Goal: Contribute content

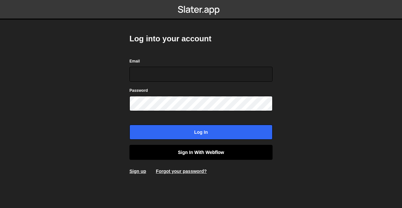
click at [214, 148] on link "Sign in with Webflow" at bounding box center [200, 152] width 143 height 15
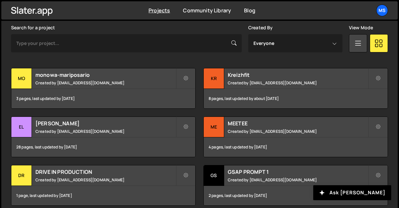
scroll to position [195, 0]
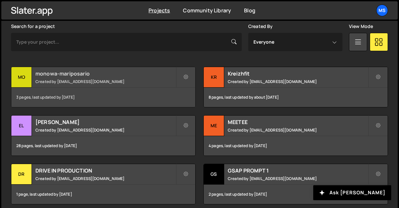
click at [113, 79] on small "Created by snowmahana.fitt@gmail.com" at bounding box center [105, 82] width 140 height 6
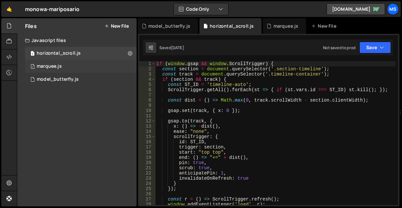
click at [63, 67] on div "1 marquee.js 0" at bounding box center [81, 66] width 112 height 13
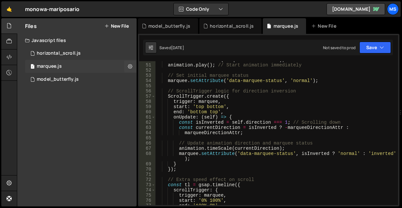
scroll to position [299, 0]
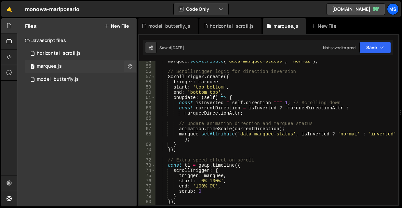
click at [60, 67] on div "marquee.js" at bounding box center [49, 66] width 25 height 6
click at [55, 78] on div "model_butterfly.js" at bounding box center [58, 79] width 42 height 6
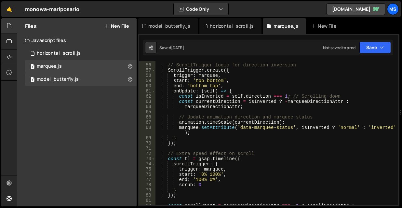
scroll to position [306, 0]
click at [81, 80] on div "1 model_butterfly.js 0" at bounding box center [81, 79] width 112 height 13
click at [72, 67] on div "1 marquee.js 0" at bounding box center [81, 66] width 112 height 13
click at [72, 79] on div "model_butterfly.js" at bounding box center [58, 79] width 42 height 6
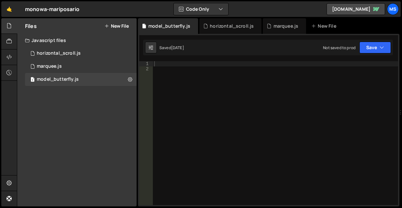
click at [205, 90] on div at bounding box center [275, 138] width 245 height 154
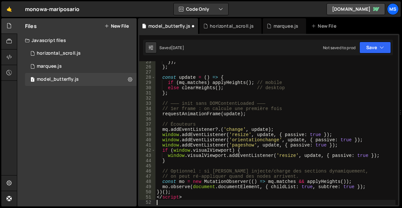
scroll to position [127, 0]
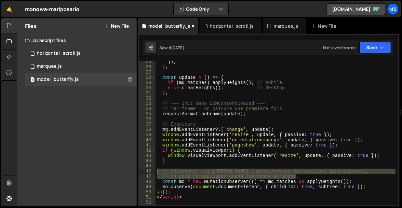
drag, startPoint x: 301, startPoint y: 176, endPoint x: 144, endPoint y: 171, distance: 157.4
click at [144, 171] on div "25 26 27 28 29 30 31 32 33 34 35 36 37 38 39 40 41 42 43 44 45 46 47 48 49 50 5…" at bounding box center [268, 133] width 259 height 144
type textarea "// Optionnel : si Slater injecte/charge des sections dynamiquement, // on peut …"
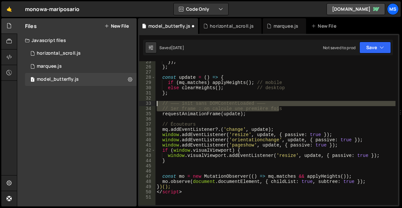
drag, startPoint x: 292, startPoint y: 109, endPoint x: 141, endPoint y: 104, distance: 150.3
click at [141, 104] on div "25 26 27 28 29 30 31 32 33 34 35 36 37 38 39 40 41 42 43 44 45 46 47 48 49 50 5…" at bounding box center [268, 133] width 259 height 144
type textarea "// ——— init sans DOMContentLoaded ——— // 1er frame : on calcule une première fo…"
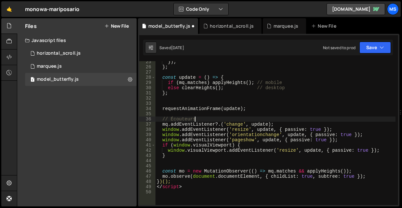
drag, startPoint x: 200, startPoint y: 120, endPoint x: 147, endPoint y: 121, distance: 52.7
click at [147, 121] on div "25 26 27 28 29 30 31 32 33 34 35 36 37 38 39 40 41 42 43 44 45 46 47 48 49 50 }…" at bounding box center [268, 133] width 259 height 144
type textarea "// Écouteurs"
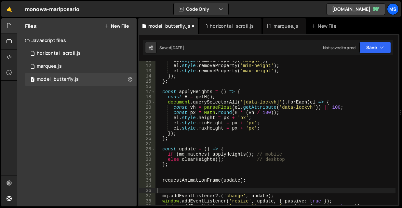
scroll to position [29, 0]
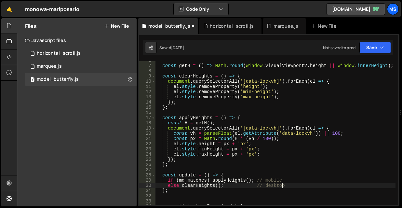
click at [283, 185] on div "const getH = ( ) => Math . round ( window . visualViewport ?. height || window …" at bounding box center [275, 135] width 240 height 154
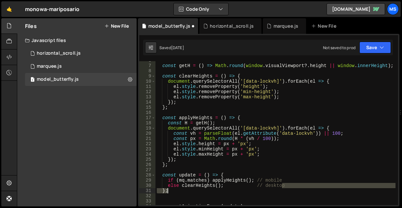
drag, startPoint x: 289, startPoint y: 186, endPoint x: 256, endPoint y: 188, distance: 33.9
click at [256, 188] on div "const getH = ( ) => Math . round ( window . visualViewport ?. height || window …" at bounding box center [275, 135] width 240 height 154
click at [256, 188] on div "const getH = ( ) => Math . round ( window . visualViewport ?. height || window …" at bounding box center [275, 133] width 240 height 144
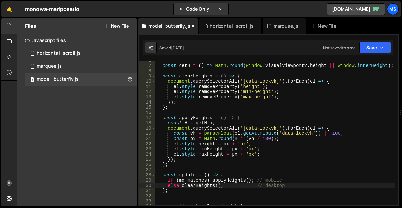
click at [263, 185] on div "const getH = ( ) => Math . round ( window . visualViewport ?. height || window …" at bounding box center [275, 135] width 240 height 154
drag, startPoint x: 286, startPoint y: 183, endPoint x: 255, endPoint y: 184, distance: 30.9
click at [255, 184] on div "const getH = ( ) => Math . round ( window . visualViewport ?. height || window …" at bounding box center [275, 135] width 240 height 154
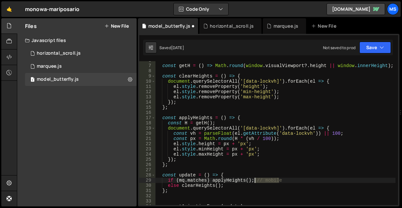
drag, startPoint x: 277, startPoint y: 178, endPoint x: 254, endPoint y: 181, distance: 23.6
click at [254, 181] on div "const getH = ( ) => Math . round ( window . visualViewport ?. height || window …" at bounding box center [275, 135] width 240 height 154
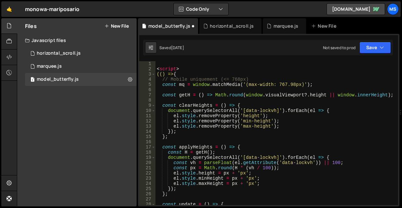
scroll to position [7, 0]
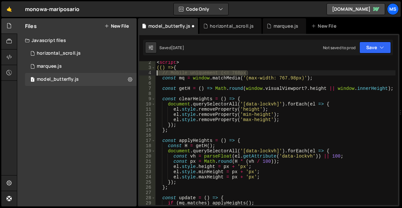
drag, startPoint x: 248, startPoint y: 72, endPoint x: 151, endPoint y: 72, distance: 96.9
click at [151, 72] on div "if (mq.matches) applyHeights(); 2 3 4 5 6 7 8 9 10 11 12 13 14 15 16 17 18 19 2…" at bounding box center [268, 133] width 259 height 144
type textarea "// Mobile uniquement (<= 768px)"
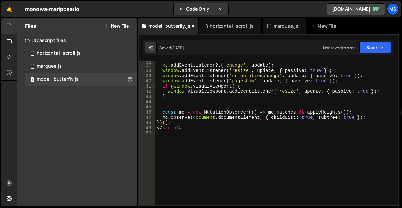
scroll to position [186, 0]
click at [206, 147] on div "mq . addEventListener ?. ( 'change' , update ) ; window . addEventListener ( 'r…" at bounding box center [275, 135] width 240 height 154
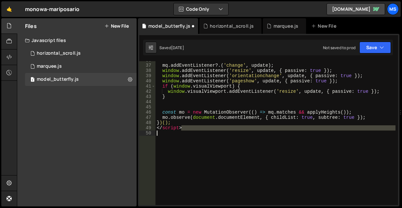
drag, startPoint x: 192, startPoint y: 129, endPoint x: 127, endPoint y: 130, distance: 64.4
click at [127, 130] on div "Files New File Javascript files 1 horizontal_scroll.js 0 1 marquee.js 0 1 model…" at bounding box center [209, 112] width 385 height 188
type textarea "< /script>"
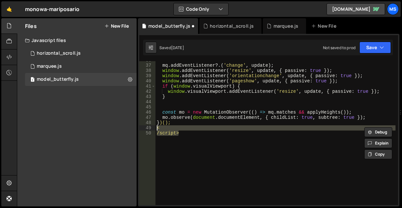
drag, startPoint x: 192, startPoint y: 134, endPoint x: 153, endPoint y: 128, distance: 39.5
click at [153, 128] on div "< /script> 36 37 38 39 40 41 42 43 44 45 46 47 48 49 50 mq . addEventListener ?…" at bounding box center [268, 133] width 259 height 144
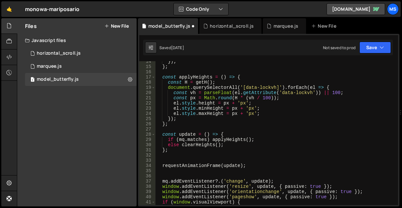
scroll to position [0, 0]
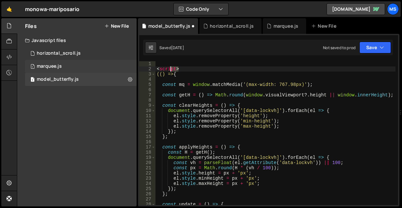
drag, startPoint x: 188, startPoint y: 68, endPoint x: 134, endPoint y: 65, distance: 54.0
click at [134, 65] on div "Files New File Javascript files 1 horizontal_scroll.js 0 1 marquee.js 0 1 model…" at bounding box center [209, 112] width 385 height 188
type textarea "<script>"
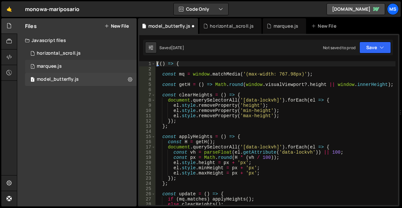
type textarea "})();"
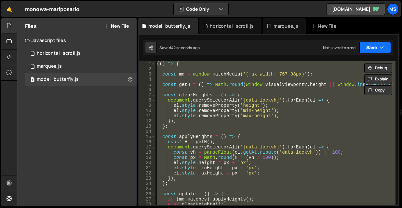
click at [377, 48] on button "Save" at bounding box center [375, 48] width 32 height 12
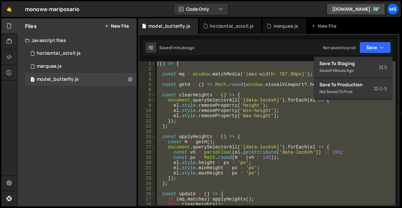
click at [212, 88] on div "(( ) => { const mq = window . matchMedia ( '(max-width: 767.98px)' ) ; const ge…" at bounding box center [275, 133] width 240 height 144
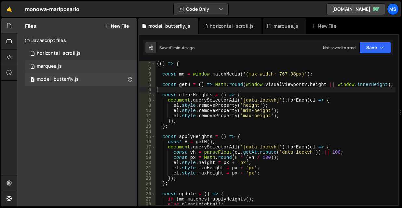
click at [58, 64] on div "marquee.js" at bounding box center [49, 66] width 25 height 6
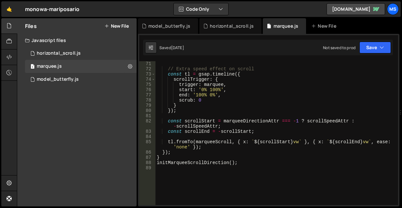
scroll to position [425, 0]
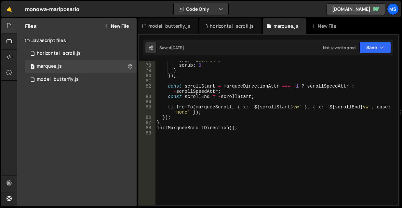
click at [243, 136] on div "end : '100% 0%' , scrub : 0 } }) ; const scrollStart = marqueeDirectionAttr ===…" at bounding box center [275, 135] width 240 height 154
type textarea "initMarqueeScrollDirection();"
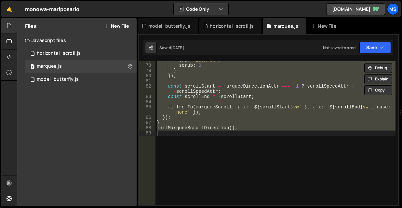
click at [243, 142] on div "end : '100% 0%' , scrub : 0 } }) ; const scrollStart = marqueeDirectionAttr ===…" at bounding box center [275, 133] width 240 height 144
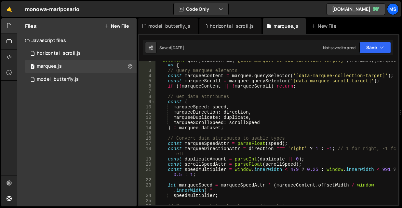
scroll to position [0, 0]
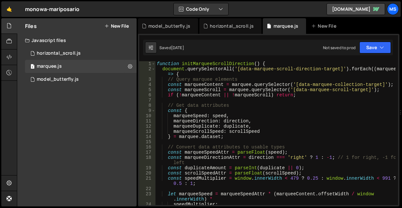
click at [243, 142] on div "function initMarqueeScrollDirection ( ) { document . querySelectorAll ( '[data-…" at bounding box center [275, 138] width 240 height 154
type textarea "initMarqueeScrollDirection();"
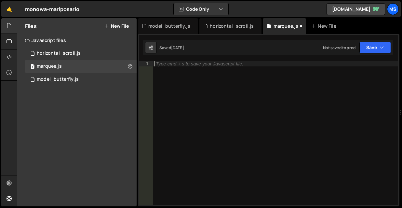
click at [242, 110] on div "Type cmd + s to save your Javascript file." at bounding box center [274, 138] width 245 height 154
type textarea "initMarqueeScrollDirection();"
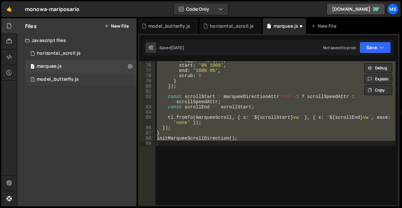
click at [91, 82] on div "1 model_butterfly.js 0" at bounding box center [81, 79] width 112 height 13
click at [85, 85] on div "1 model_butterfly.js 0" at bounding box center [81, 79] width 112 height 13
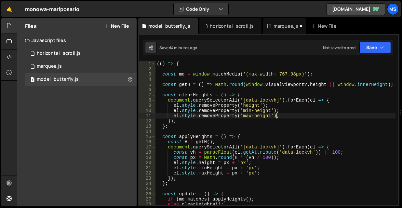
click at [313, 117] on div "(( ) => { const mq = window . matchMedia ( '(max-width: 767.98px)' ) ; const ge…" at bounding box center [275, 138] width 240 height 154
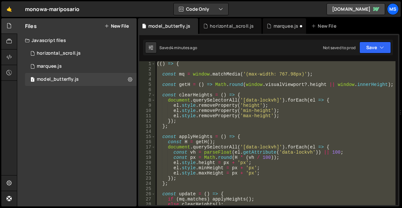
type textarea "})();"
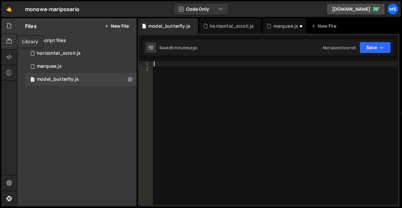
click at [10, 43] on icon at bounding box center [9, 41] width 5 height 7
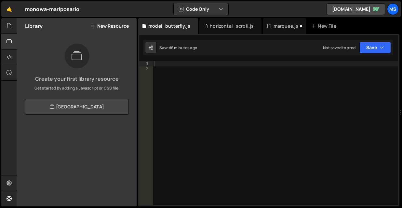
click at [72, 108] on link "View Community Library" at bounding box center [77, 107] width 104 height 16
click at [102, 28] on button "New Resource" at bounding box center [110, 25] width 38 height 5
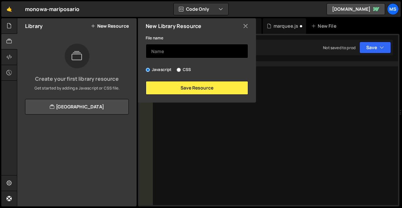
click at [192, 56] on input "text" at bounding box center [197, 51] width 102 height 14
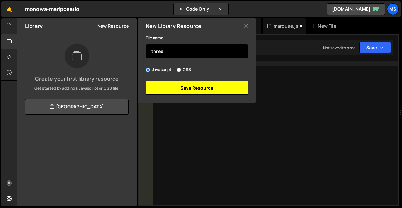
type input "three"
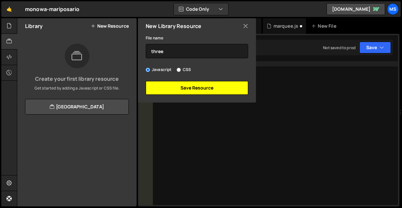
click at [191, 86] on button "Save Resource" at bounding box center [197, 88] width 102 height 14
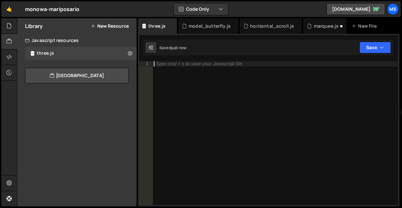
click at [182, 79] on div "Type cmd + s to save your Javascript file." at bounding box center [274, 138] width 245 height 154
click at [129, 52] on icon at bounding box center [130, 53] width 5 height 6
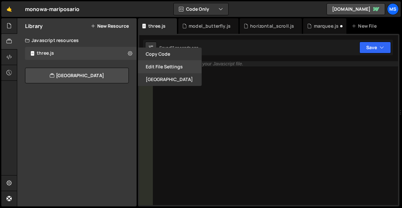
click at [171, 69] on button "Edit File Settings" at bounding box center [170, 66] width 64 height 13
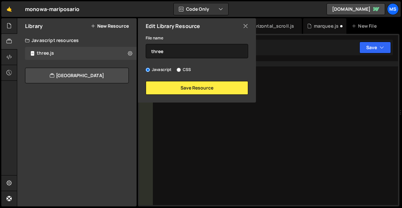
click at [244, 23] on icon at bounding box center [245, 25] width 5 height 7
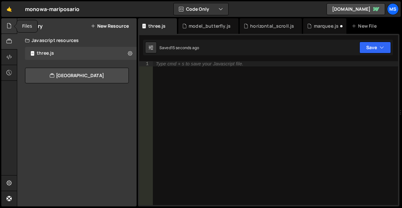
click at [9, 23] on icon at bounding box center [9, 25] width 5 height 7
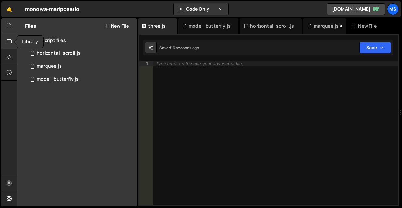
click at [10, 41] on icon at bounding box center [9, 41] width 5 height 7
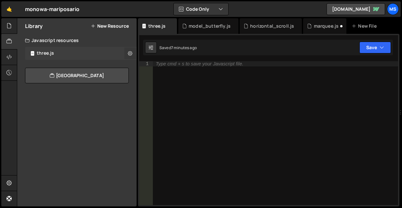
click at [133, 52] on button at bounding box center [130, 53] width 12 height 12
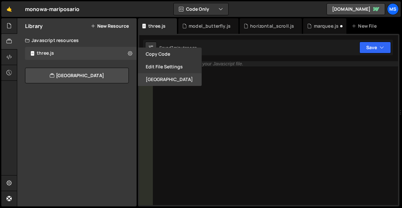
click at [158, 80] on button "Delete Library" at bounding box center [170, 79] width 64 height 13
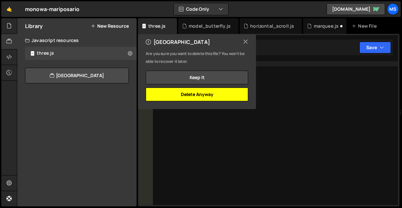
click at [190, 92] on button "Delete Anyway" at bounding box center [197, 94] width 102 height 14
click at [202, 95] on button "Delete Anyway" at bounding box center [197, 94] width 102 height 14
click at [208, 95] on button "Delete Anyway" at bounding box center [197, 94] width 102 height 14
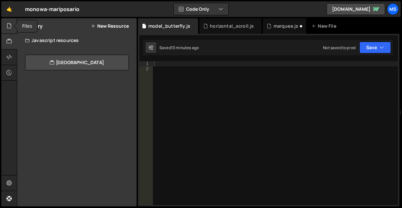
click at [8, 30] on div at bounding box center [9, 26] width 16 height 16
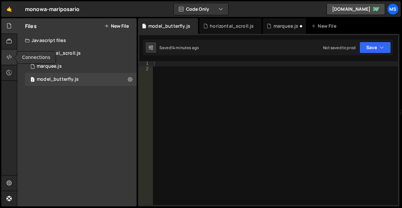
click at [10, 55] on icon at bounding box center [9, 56] width 5 height 7
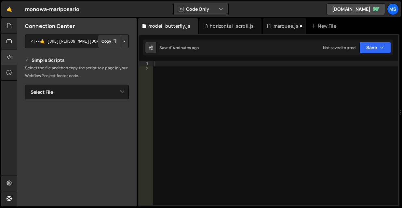
scroll to position [137, 0]
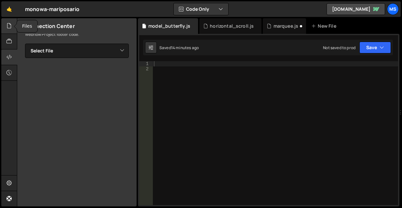
click at [11, 29] on icon at bounding box center [9, 25] width 5 height 7
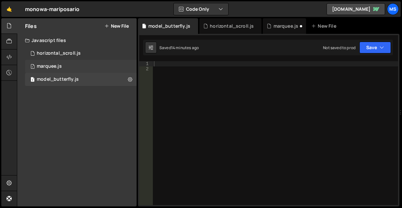
click at [49, 65] on div "marquee.js" at bounding box center [49, 66] width 25 height 6
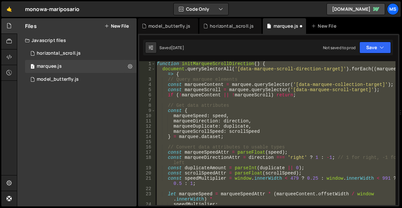
scroll to position [0, 0]
click at [308, 104] on div "function initMarqueeScrollDirection ( ) { document . querySelectorAll ( '[data-…" at bounding box center [275, 133] width 240 height 144
type textarea "// Get data attributes"
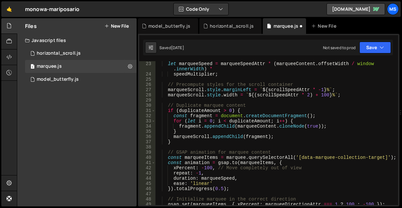
scroll to position [130, 0]
click at [8, 181] on icon at bounding box center [9, 182] width 5 height 7
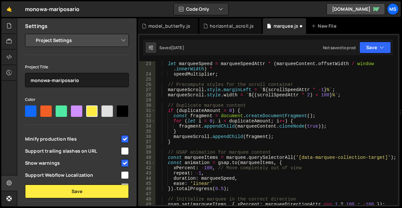
click at [71, 36] on select "Project Settings Code Editor Settings Chat Settings" at bounding box center [78, 40] width 95 height 14
click at [72, 42] on select "Project Settings Code Editor Settings Chat Settings" at bounding box center [78, 40] width 95 height 14
click at [221, 8] on icon "button" at bounding box center [220, 9] width 5 height 7
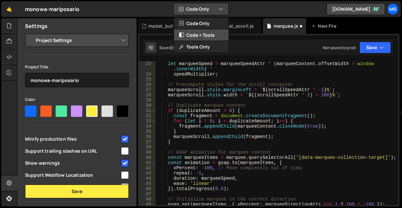
click at [211, 35] on button "Code + Tools" at bounding box center [201, 35] width 55 height 12
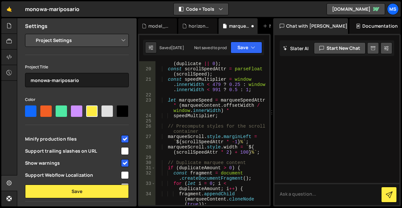
scroll to position [156, 0]
click at [359, 27] on div "Documentation" at bounding box center [374, 26] width 51 height 16
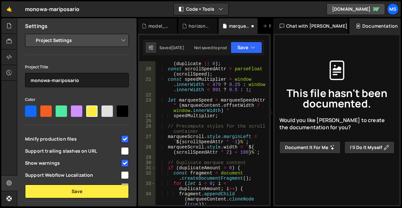
click at [291, 23] on div "Chat with Slater AI" at bounding box center [310, 26] width 75 height 16
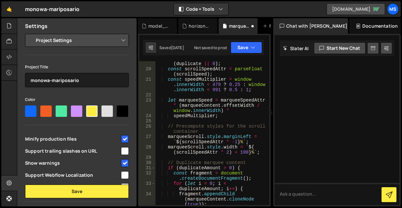
click at [339, 10] on link "monowa.webflow.io" at bounding box center [355, 9] width 59 height 12
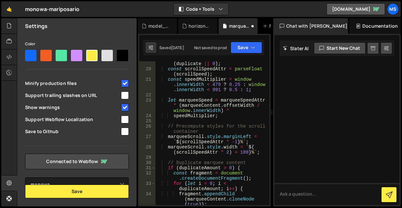
scroll to position [71, 0]
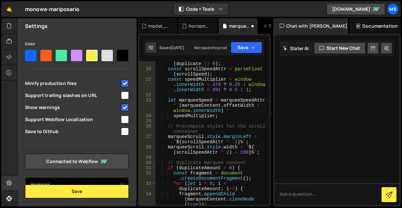
click at [84, 180] on select "Select Project monowa" at bounding box center [77, 184] width 104 height 14
click at [73, 149] on div "Project Title monowa-mariposario Color Minify production files Support trailing…" at bounding box center [77, 99] width 104 height 184
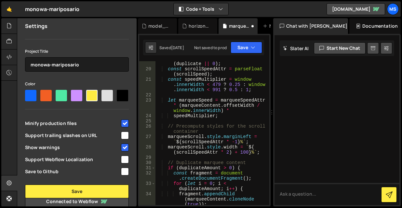
scroll to position [0, 0]
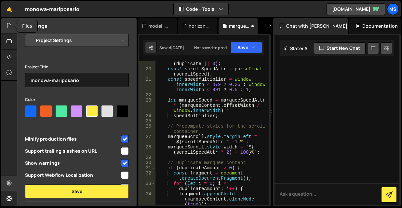
click at [13, 26] on div at bounding box center [9, 26] width 16 height 16
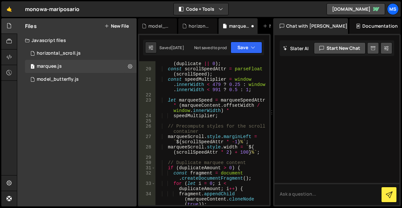
click at [113, 29] on div "Files New File" at bounding box center [76, 26] width 119 height 16
click at [129, 65] on icon at bounding box center [130, 66] width 5 height 6
type input "marquee"
radio input "true"
checkbox input "true"
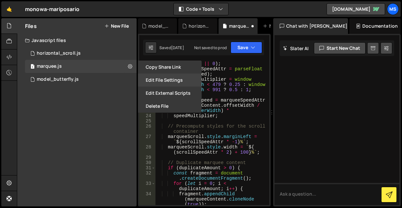
click at [173, 81] on button "Edit File Settings" at bounding box center [170, 79] width 64 height 13
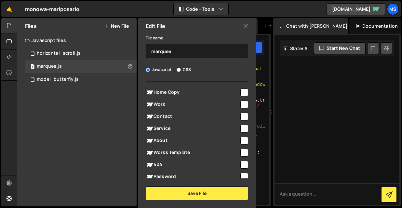
scroll to position [99, 0]
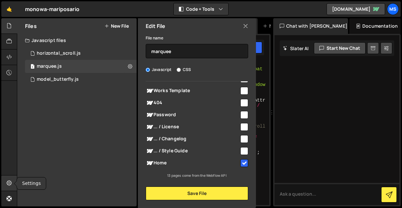
click at [9, 184] on icon at bounding box center [9, 182] width 5 height 7
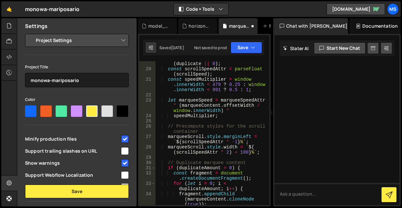
click at [68, 39] on select "Project Settings Code Editor Settings Chat Settings" at bounding box center [78, 40] width 95 height 14
click at [67, 40] on select "Project Settings Code Editor Settings Chat Settings" at bounding box center [78, 40] width 95 height 14
select select "editor"
click at [31, 33] on select "Project Settings Code Editor Settings Chat Settings" at bounding box center [78, 40] width 95 height 14
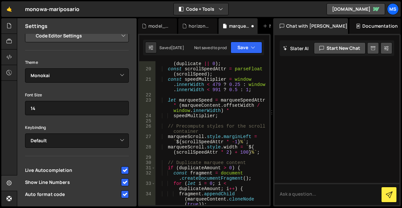
scroll to position [0, 0]
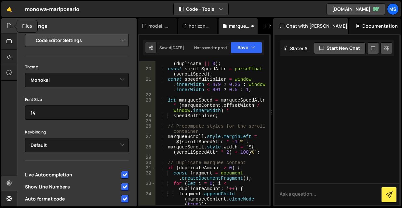
click at [9, 27] on icon at bounding box center [9, 25] width 5 height 7
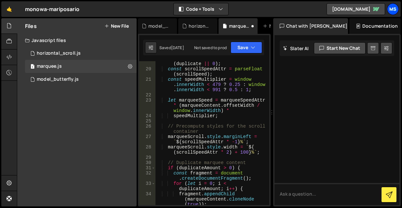
click at [390, 4] on div "ms" at bounding box center [393, 9] width 12 height 12
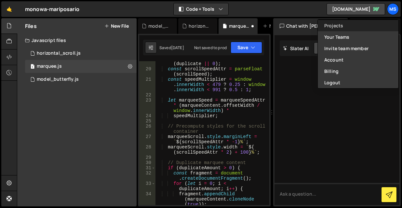
click at [357, 27] on link "Projects" at bounding box center [358, 25] width 81 height 11
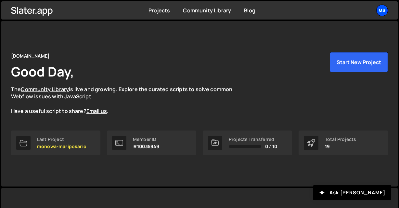
click at [380, 13] on div "ms" at bounding box center [382, 11] width 12 height 12
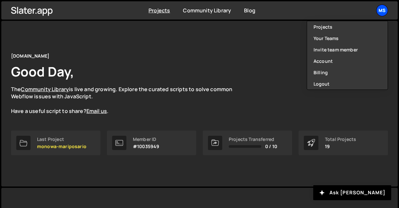
click at [380, 13] on div "ms" at bounding box center [382, 11] width 12 height 12
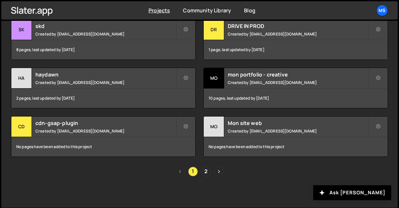
scroll to position [389, 0]
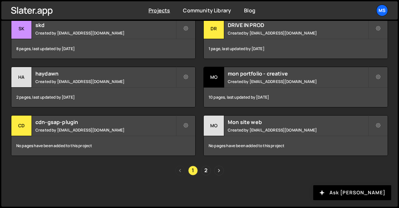
click at [365, 193] on button "Ask Slater AI" at bounding box center [352, 192] width 78 height 15
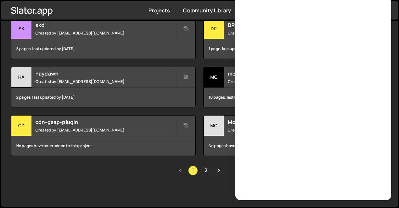
click at [150, 179] on div "Slater is designed for desktop use. Please use a larger screen to access the fu…" at bounding box center [199, 3] width 397 height 408
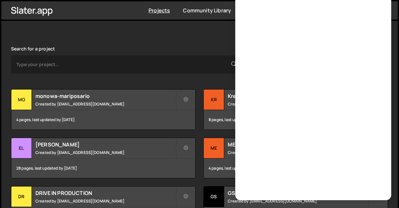
scroll to position [172, 0]
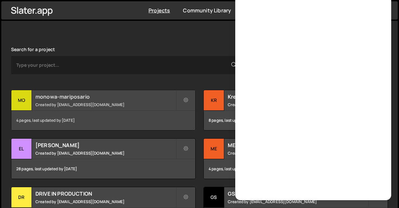
click at [73, 102] on small "Created by snowmahana.fitt@gmail.com" at bounding box center [105, 105] width 140 height 6
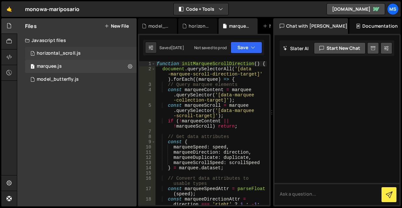
click at [81, 52] on div "1 horizontal_scroll.js 0" at bounding box center [81, 53] width 112 height 13
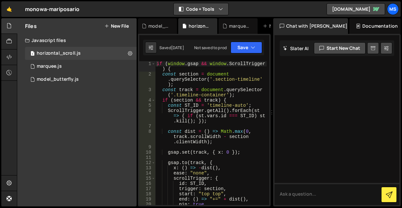
click at [210, 11] on button "Code + Tools" at bounding box center [201, 9] width 55 height 12
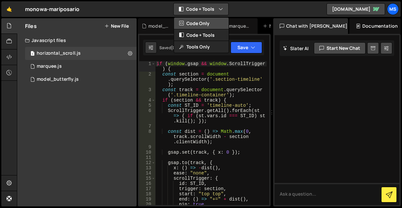
click at [209, 21] on button "Code Only" at bounding box center [201, 24] width 55 height 12
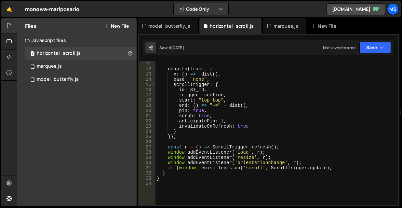
scroll to position [52, 0]
type textarea "if (window.lenis) lenis.on('scroll', ScrollTrigger.update);"
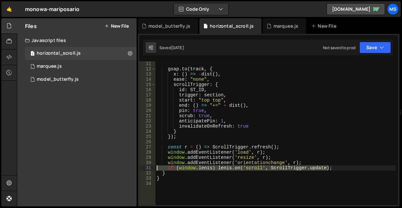
drag, startPoint x: 338, startPoint y: 168, endPoint x: 120, endPoint y: 168, distance: 218.1
click at [120, 168] on div "Files New File Javascript files 1 horizontal_scroll.js 0 1 marquee.js 0 1 model…" at bounding box center [209, 112] width 385 height 188
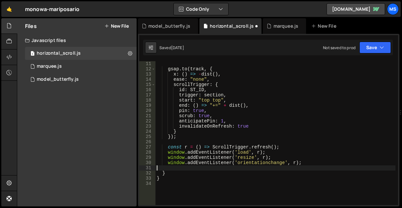
click at [278, 124] on div "gsap . set ( track , { x : 0 }) ; gsap . to ( track , { x : ( ) => - dist ( ) ,…" at bounding box center [275, 133] width 240 height 154
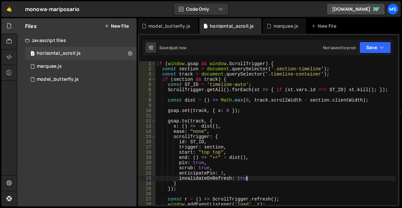
scroll to position [0, 0]
click at [9, 26] on icon at bounding box center [9, 25] width 5 height 7
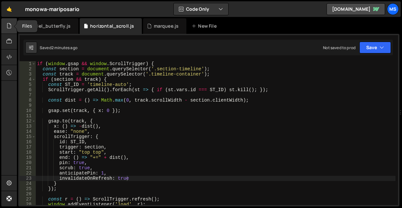
click at [12, 23] on icon at bounding box center [9, 25] width 5 height 7
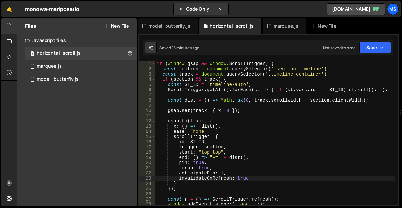
click at [257, 127] on div "if ( window . gsap && window . ScrollTrigger ) { const section = document . que…" at bounding box center [275, 138] width 240 height 154
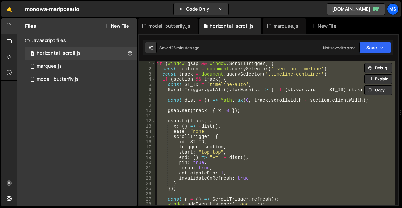
type textarea "// }"
